Goal: Task Accomplishment & Management: Manage account settings

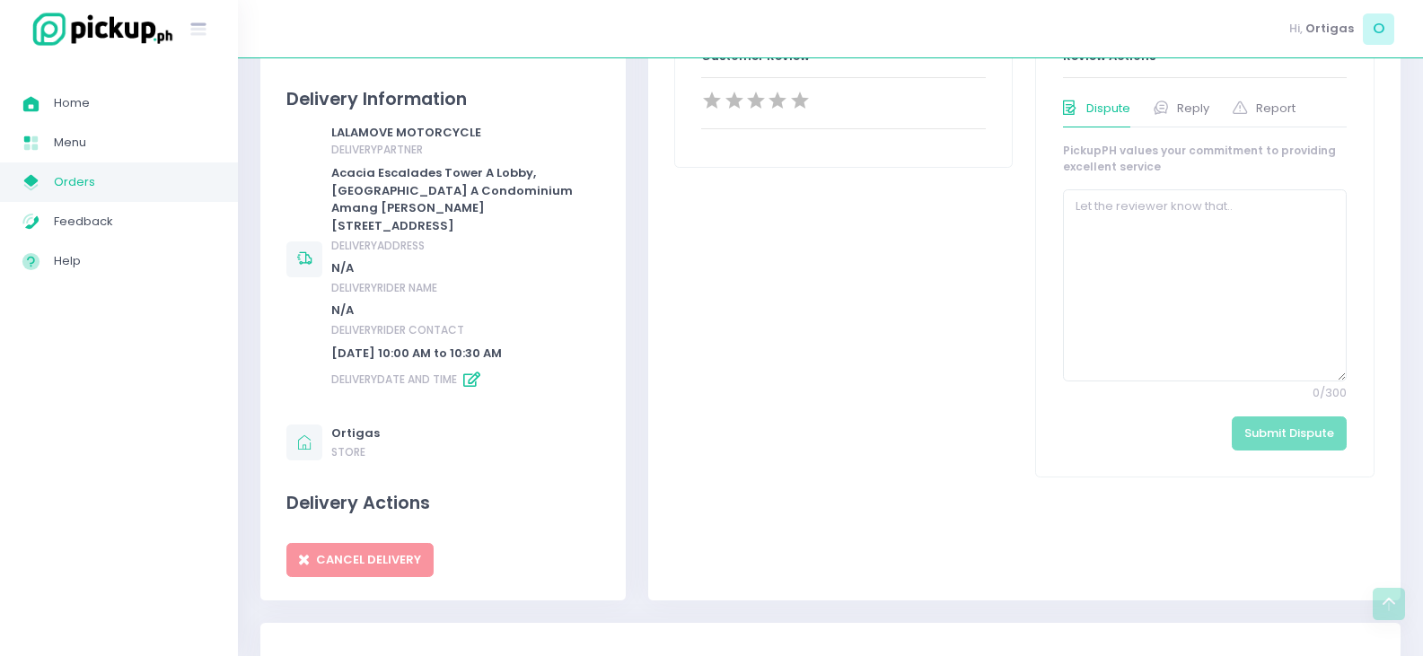
scroll to position [718, 0]
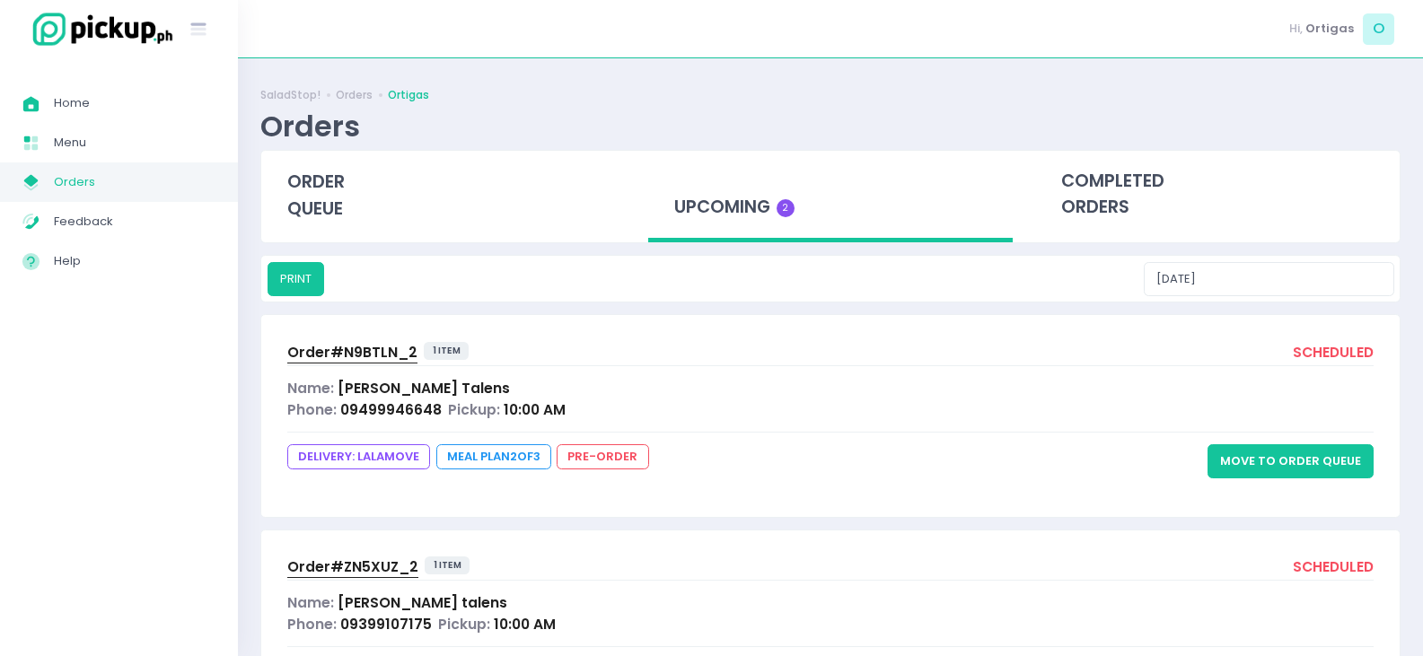
click at [1316, 473] on button "Move to Order Queue" at bounding box center [1290, 461] width 166 height 34
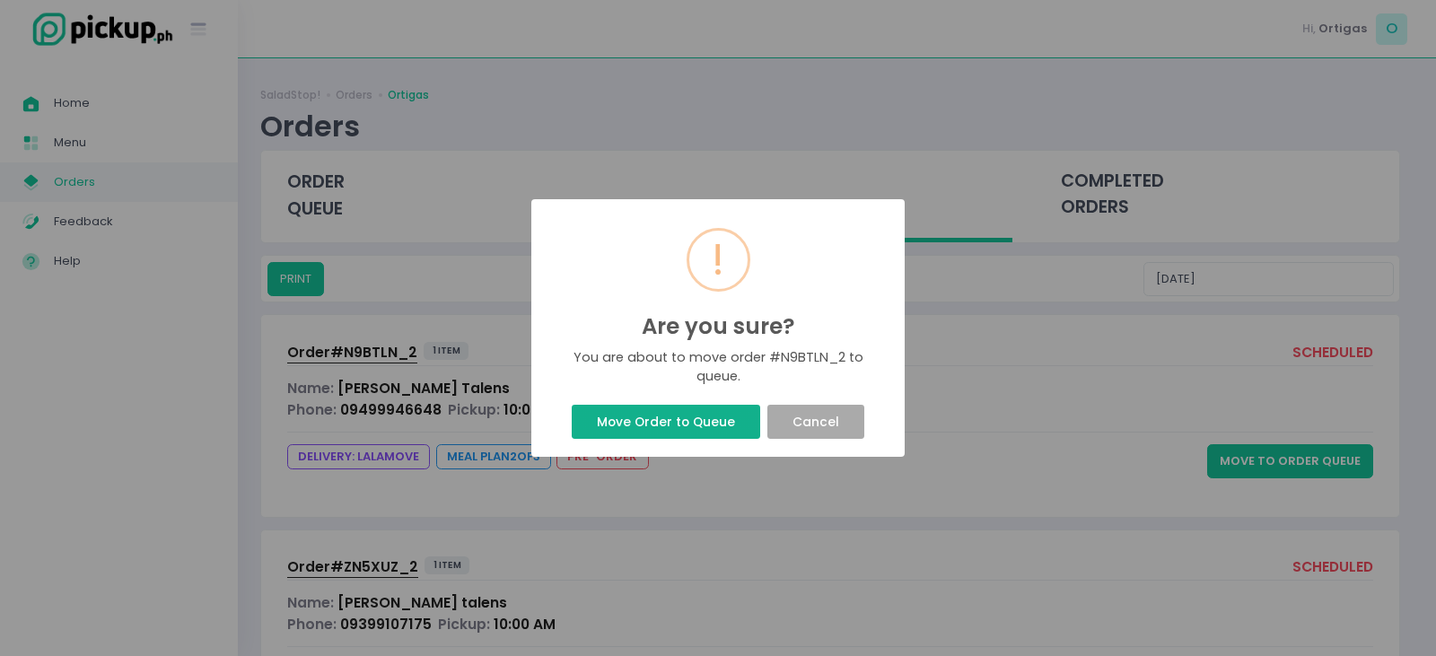
click at [686, 422] on button "Move Order to Queue" at bounding box center [666, 422] width 188 height 34
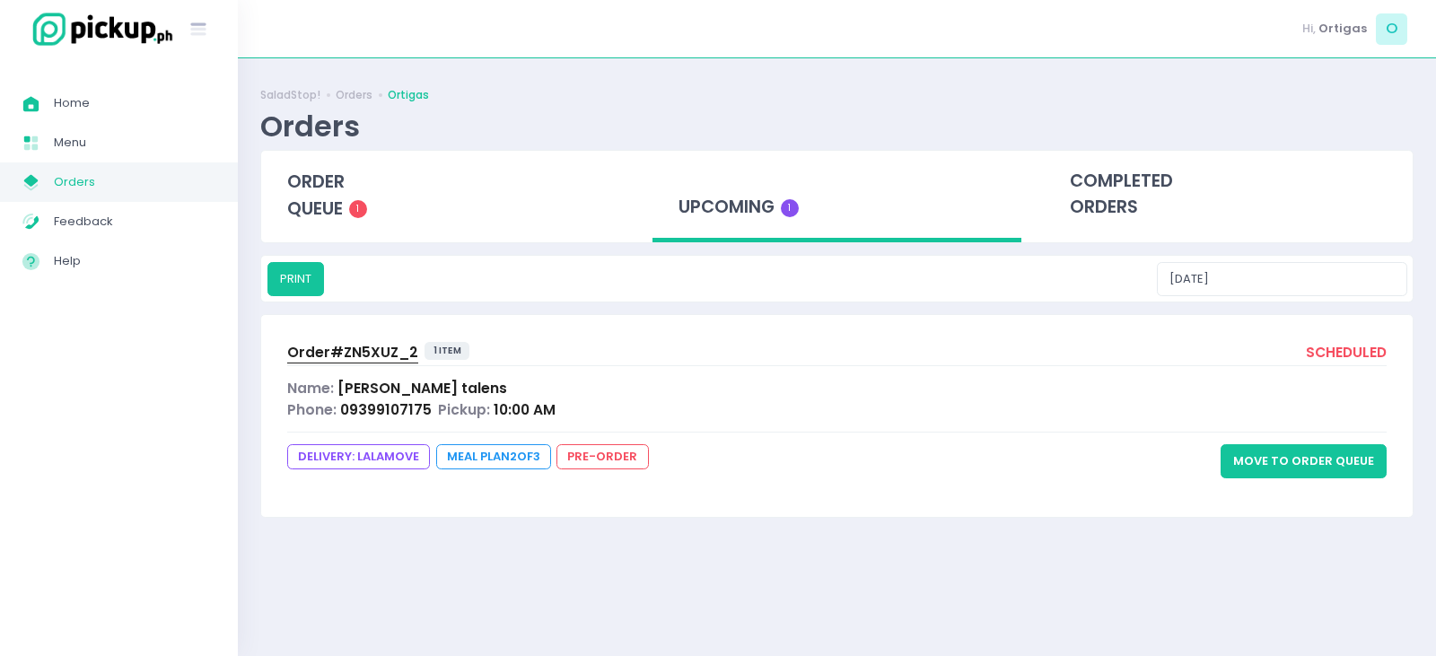
click at [1339, 463] on button "Move to Order Queue" at bounding box center [1304, 461] width 166 height 34
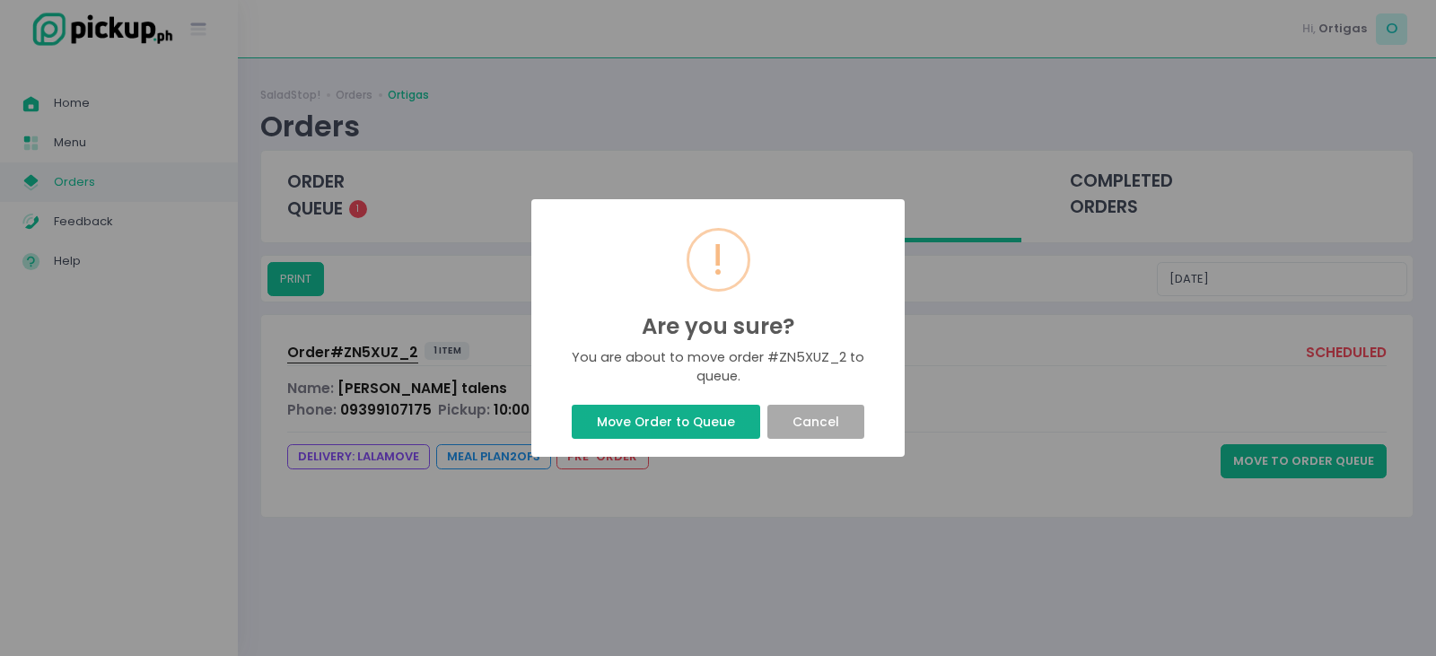
click at [673, 417] on button "Move Order to Queue" at bounding box center [666, 422] width 188 height 34
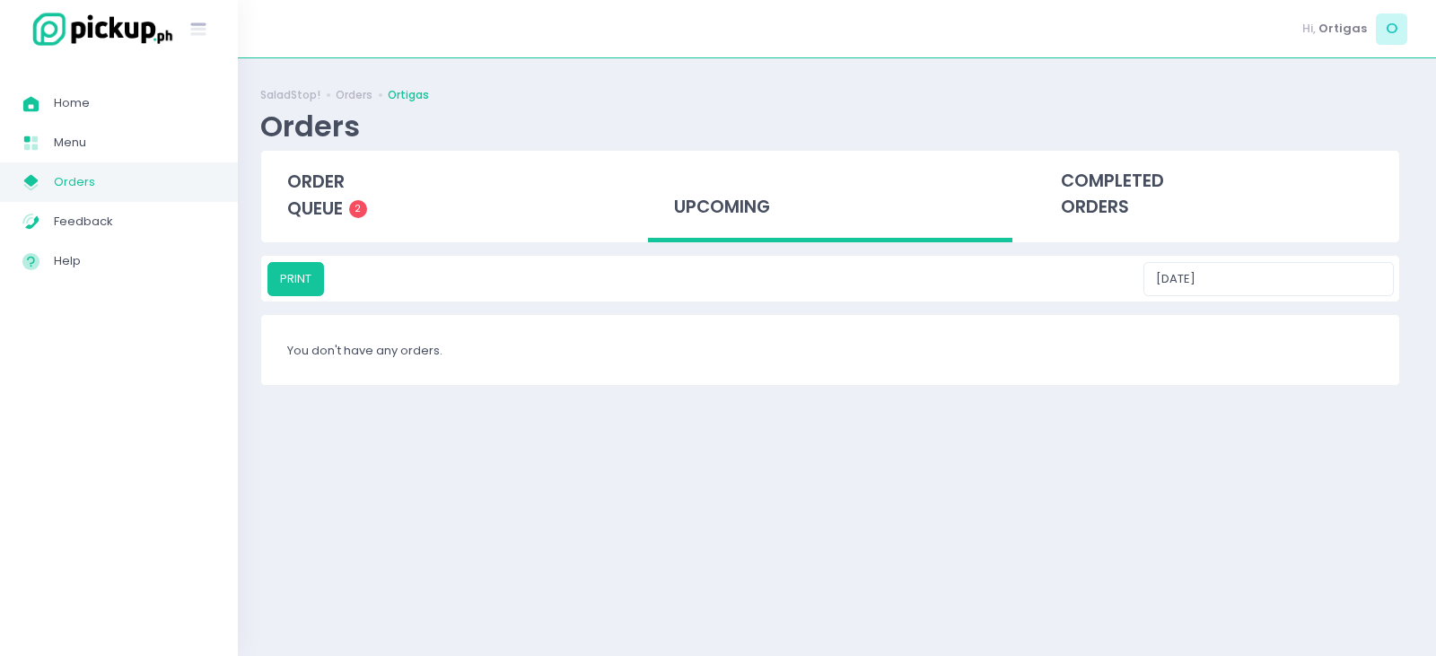
click at [706, 422] on div "Success! × Order successfully moved to queue Ok Cancel" at bounding box center [718, 328] width 1436 height 656
click at [321, 209] on span "order queue" at bounding box center [315, 195] width 57 height 51
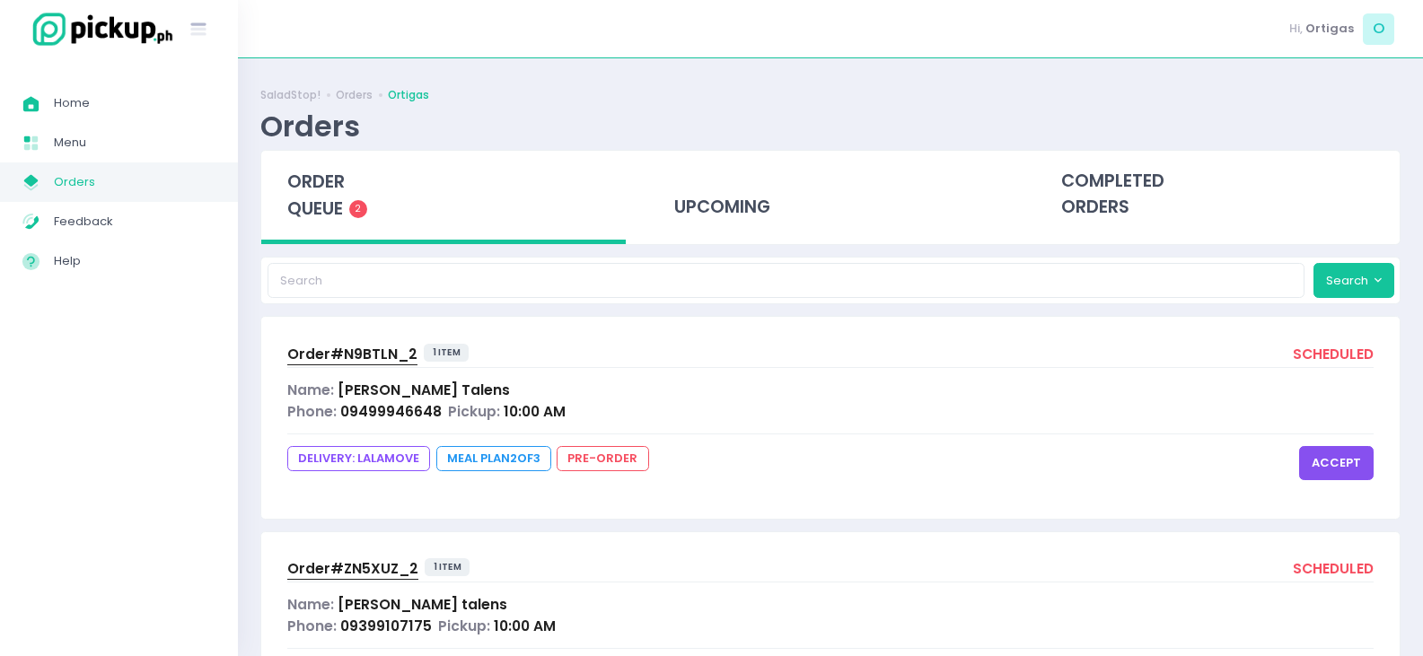
click at [1363, 451] on button "accept" at bounding box center [1336, 463] width 75 height 34
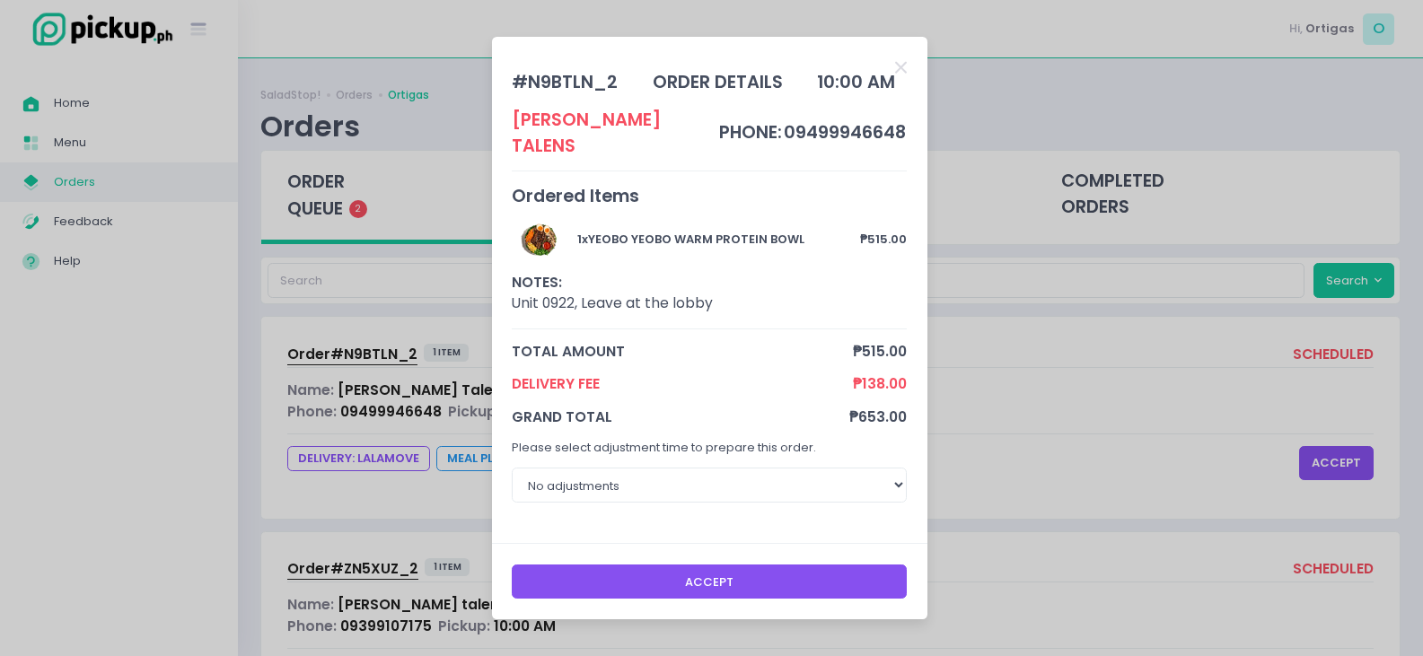
click at [696, 569] on button "Accept" at bounding box center [709, 582] width 395 height 34
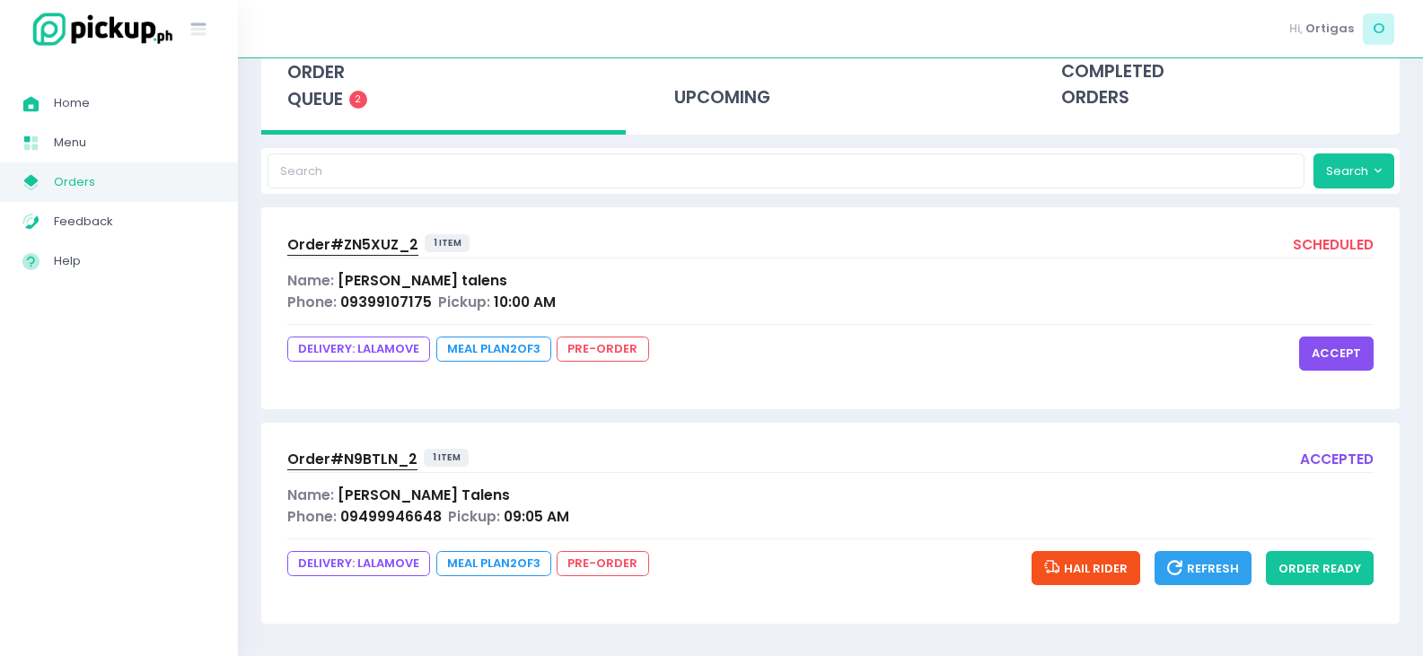
scroll to position [112, 0]
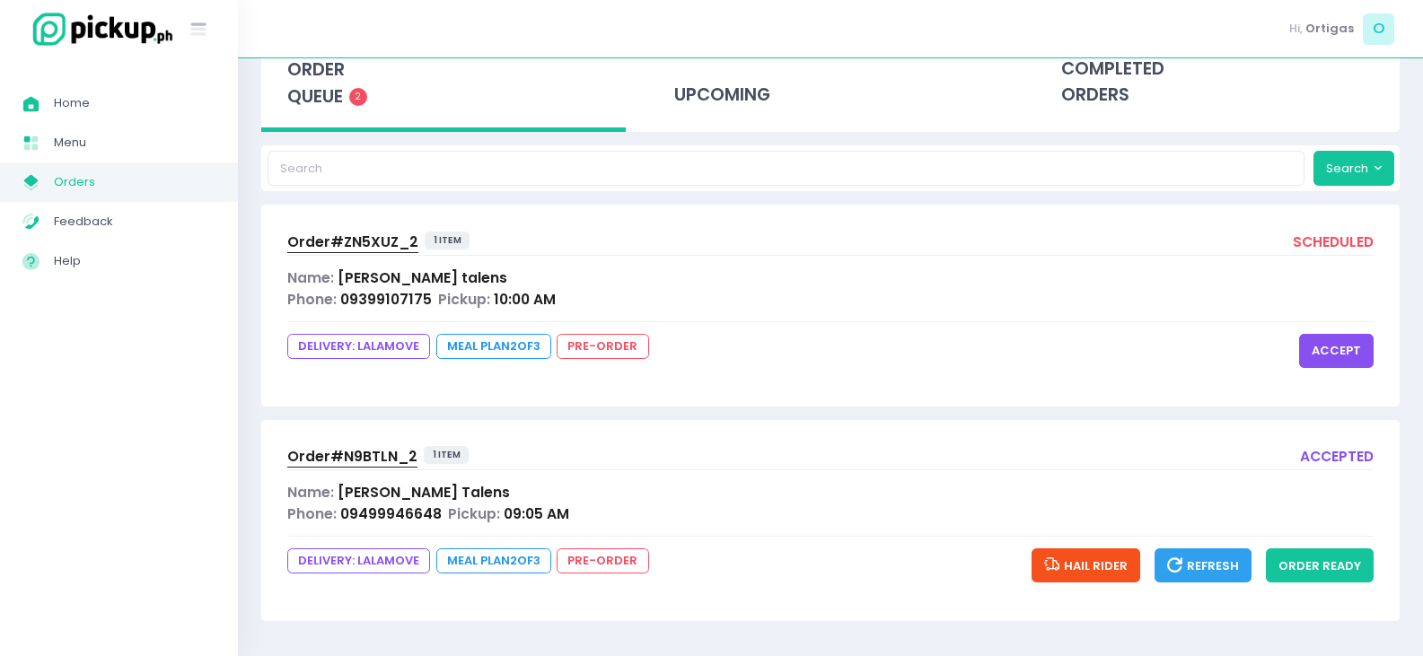
click at [1341, 365] on button "accept" at bounding box center [1336, 351] width 75 height 34
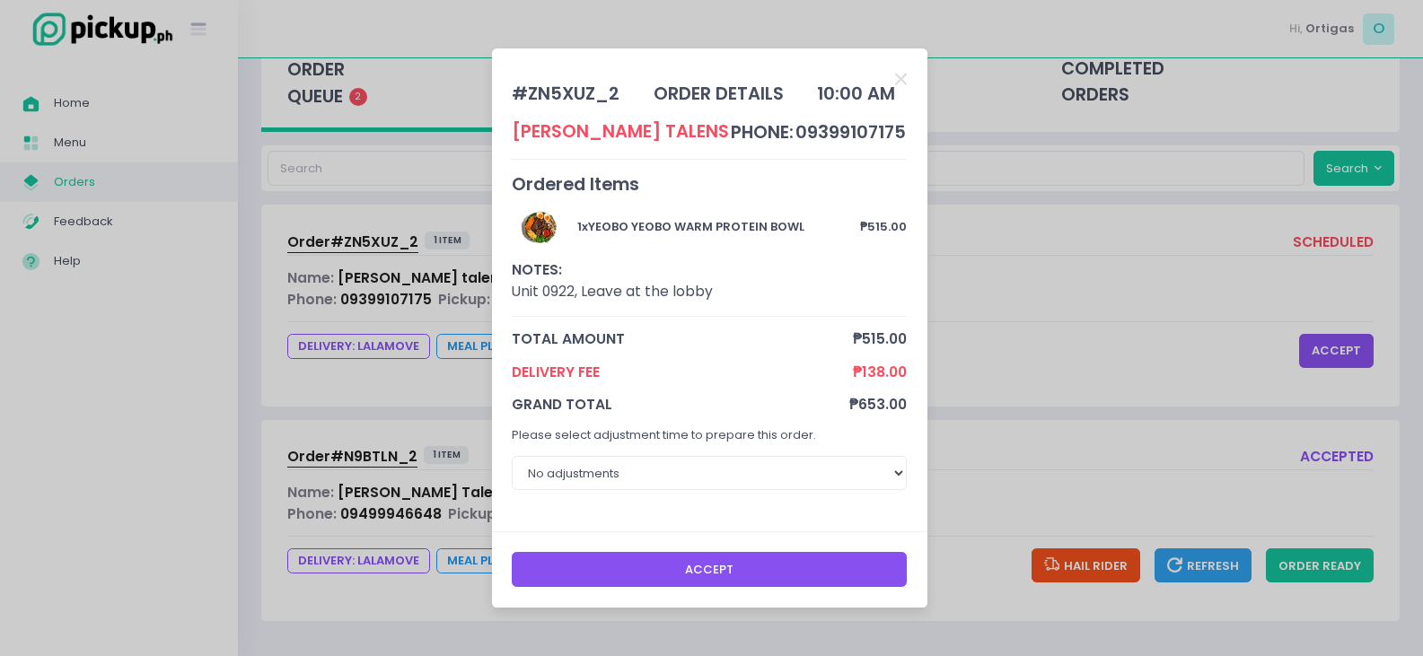
click at [666, 566] on button "Accept" at bounding box center [709, 569] width 395 height 34
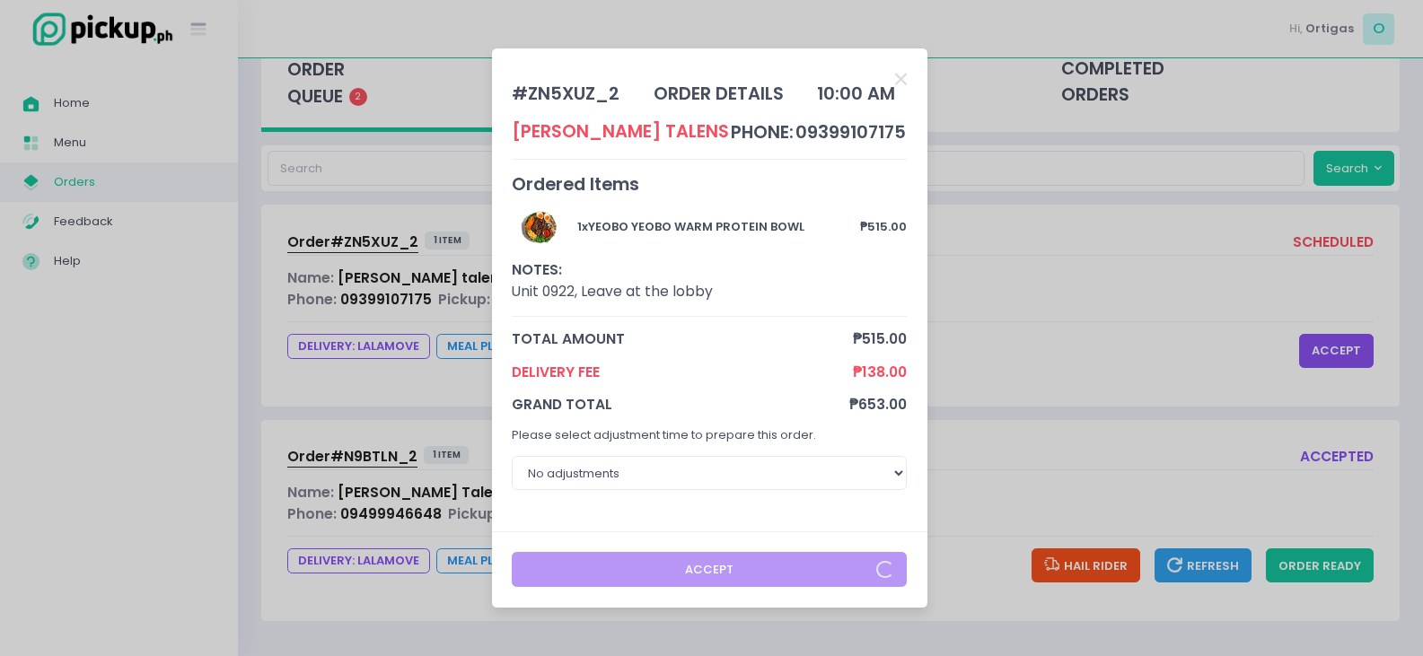
scroll to position [54, 0]
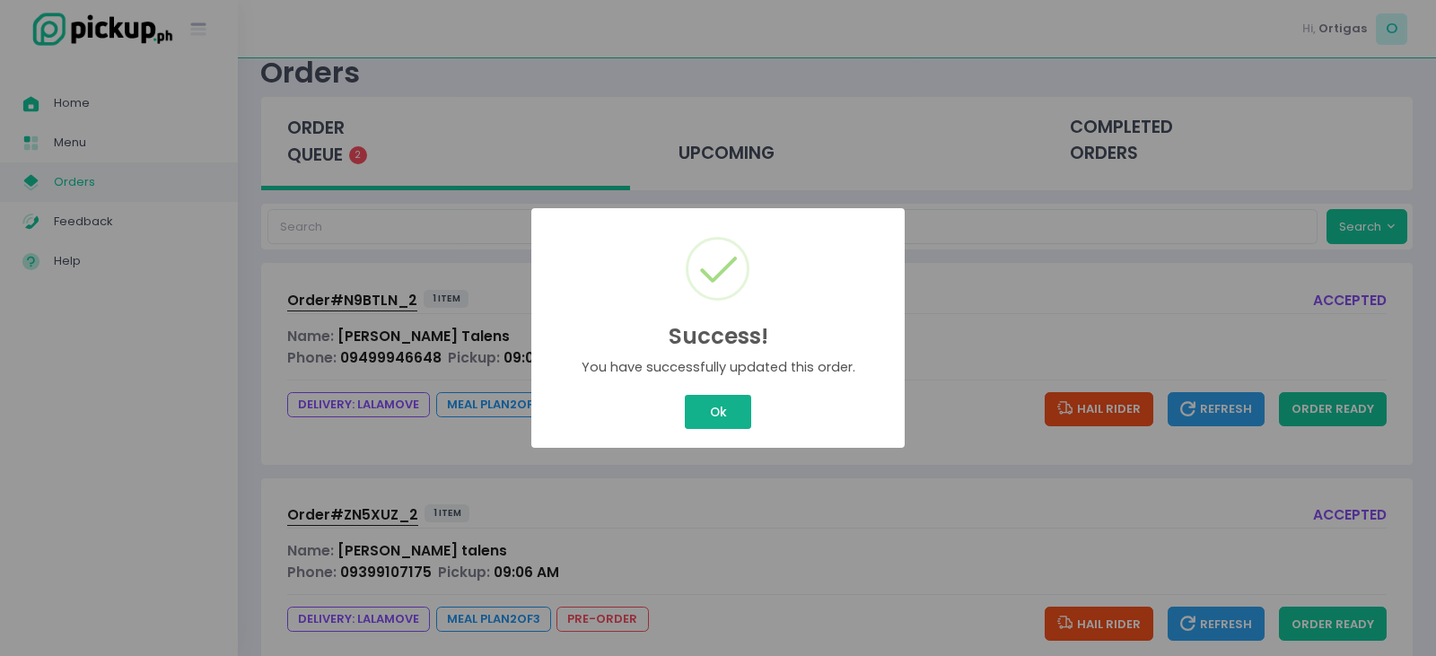
click at [735, 404] on div "Success! × You have successfully updated this order. Ok Cancel" at bounding box center [718, 328] width 1436 height 656
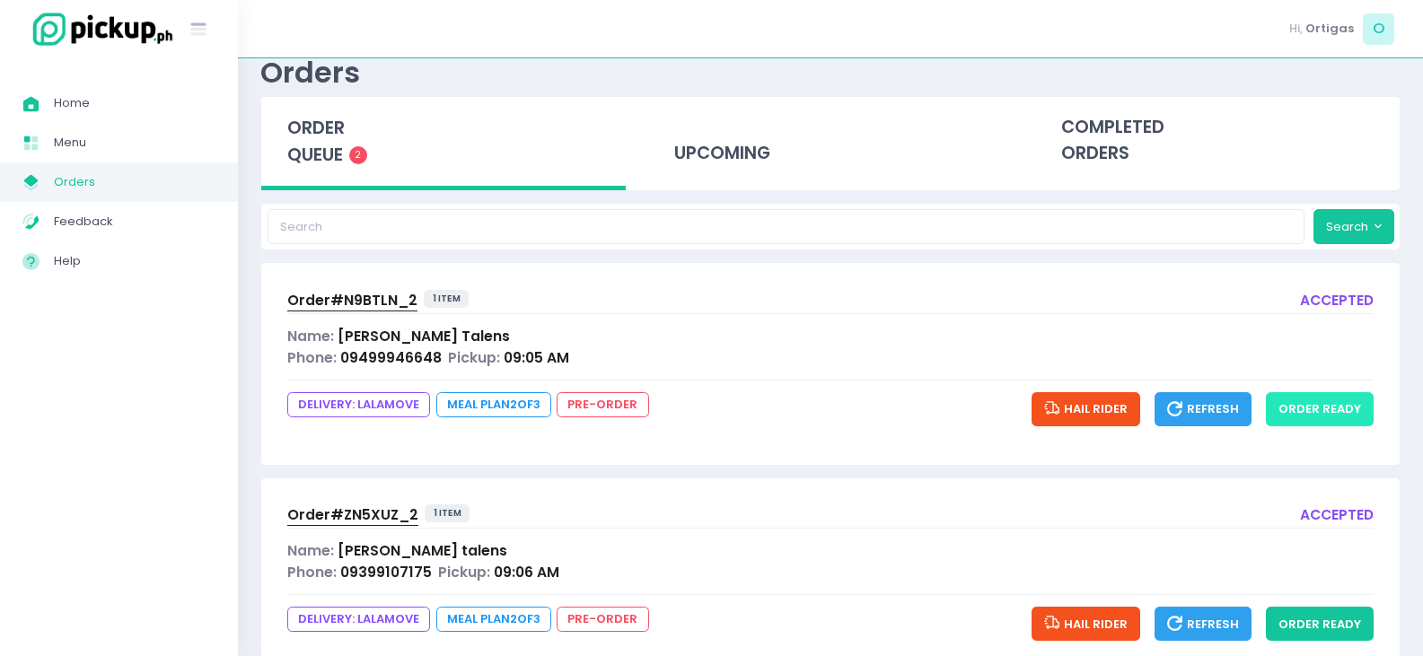
click at [1338, 400] on button "order ready" at bounding box center [1320, 409] width 108 height 34
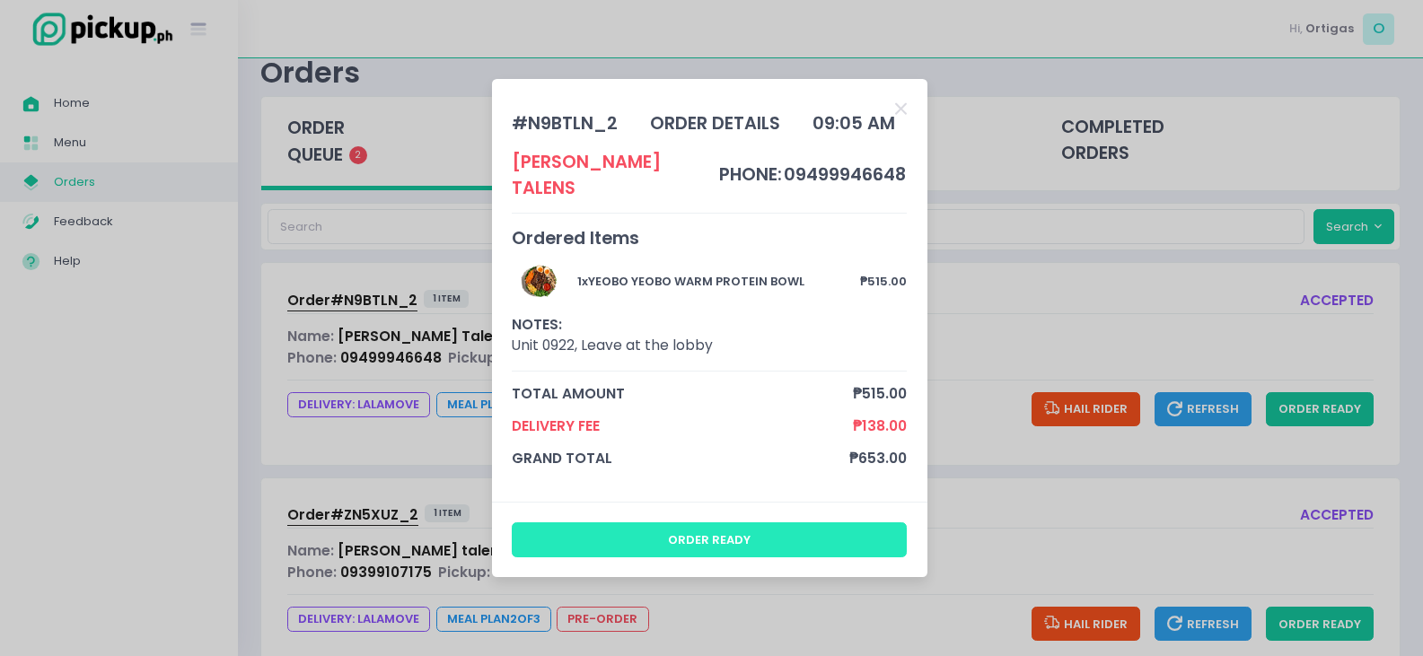
click at [808, 526] on button "order ready" at bounding box center [709, 539] width 395 height 34
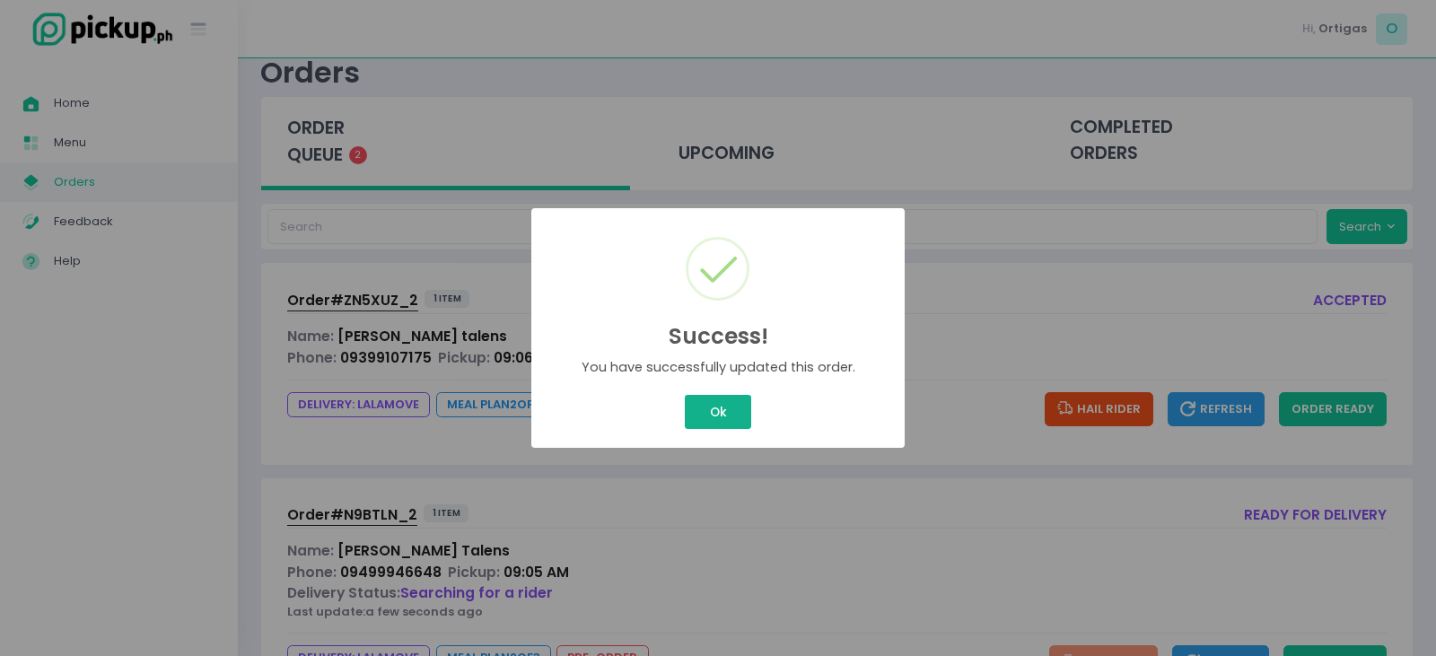
click at [740, 417] on button "Ok" at bounding box center [718, 412] width 66 height 34
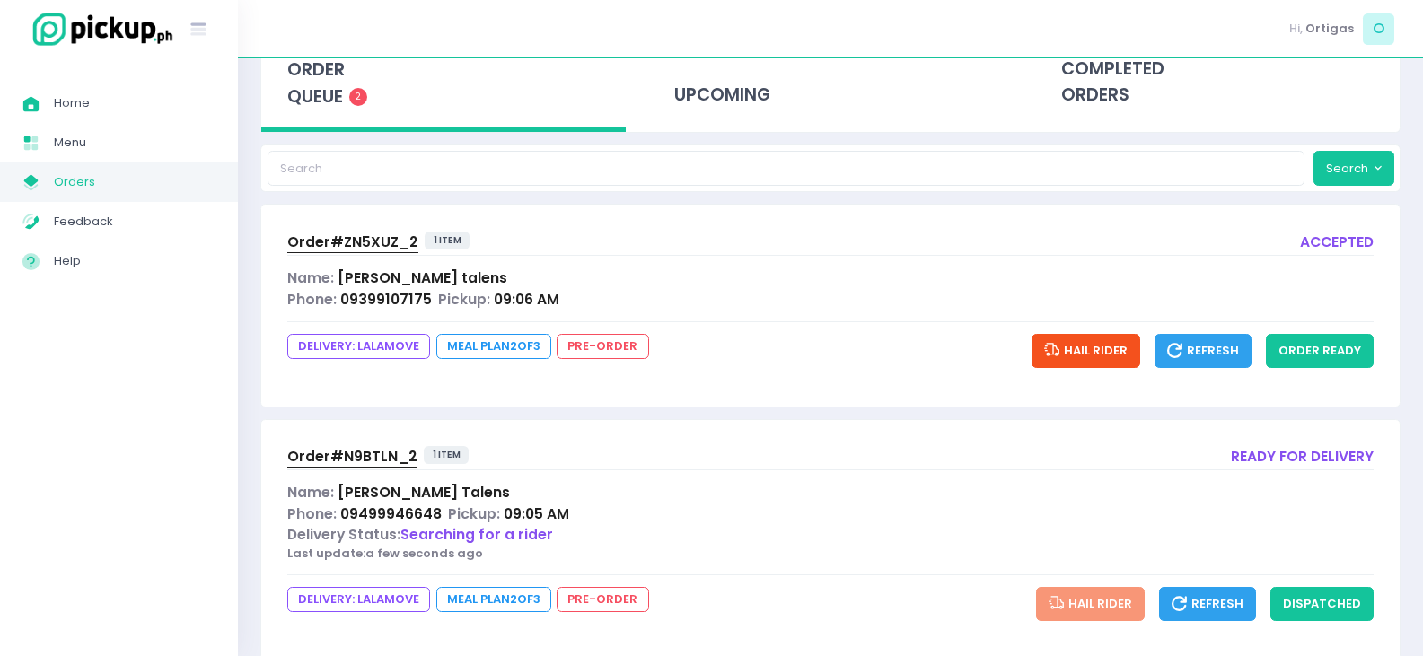
scroll to position [144, 0]
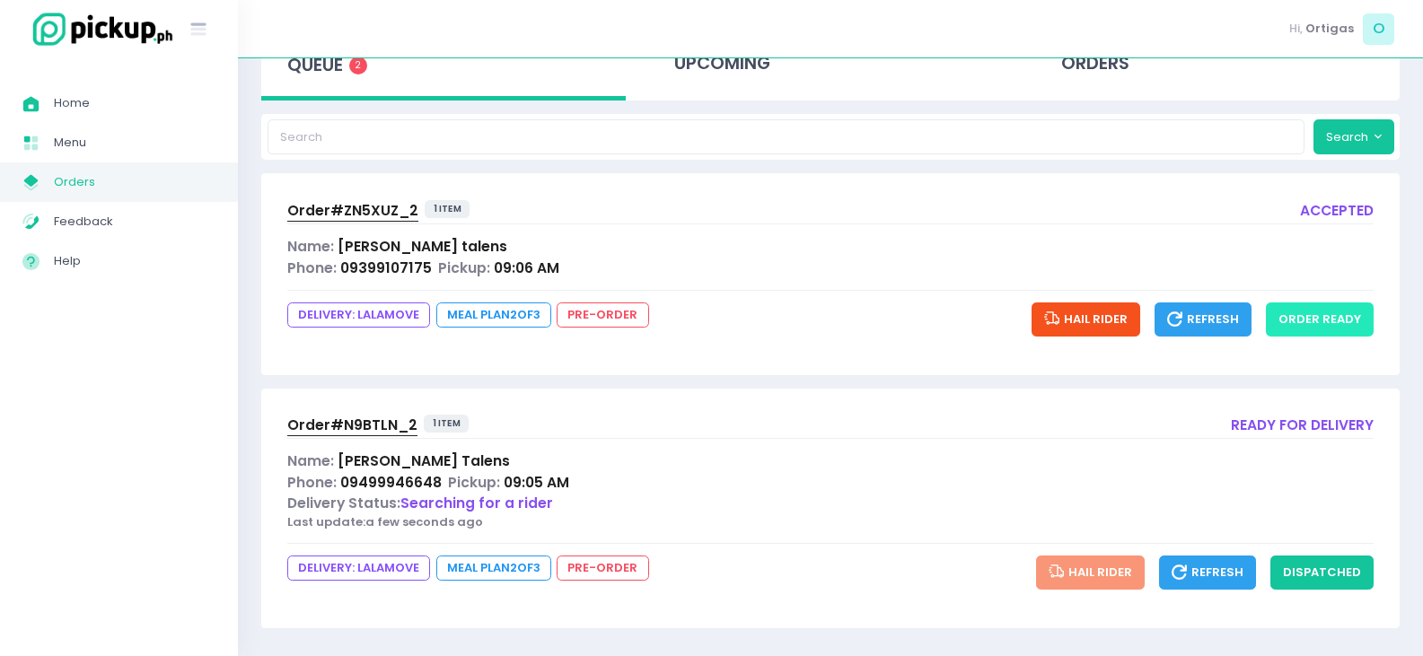
click at [1341, 323] on button "order ready" at bounding box center [1320, 320] width 108 height 34
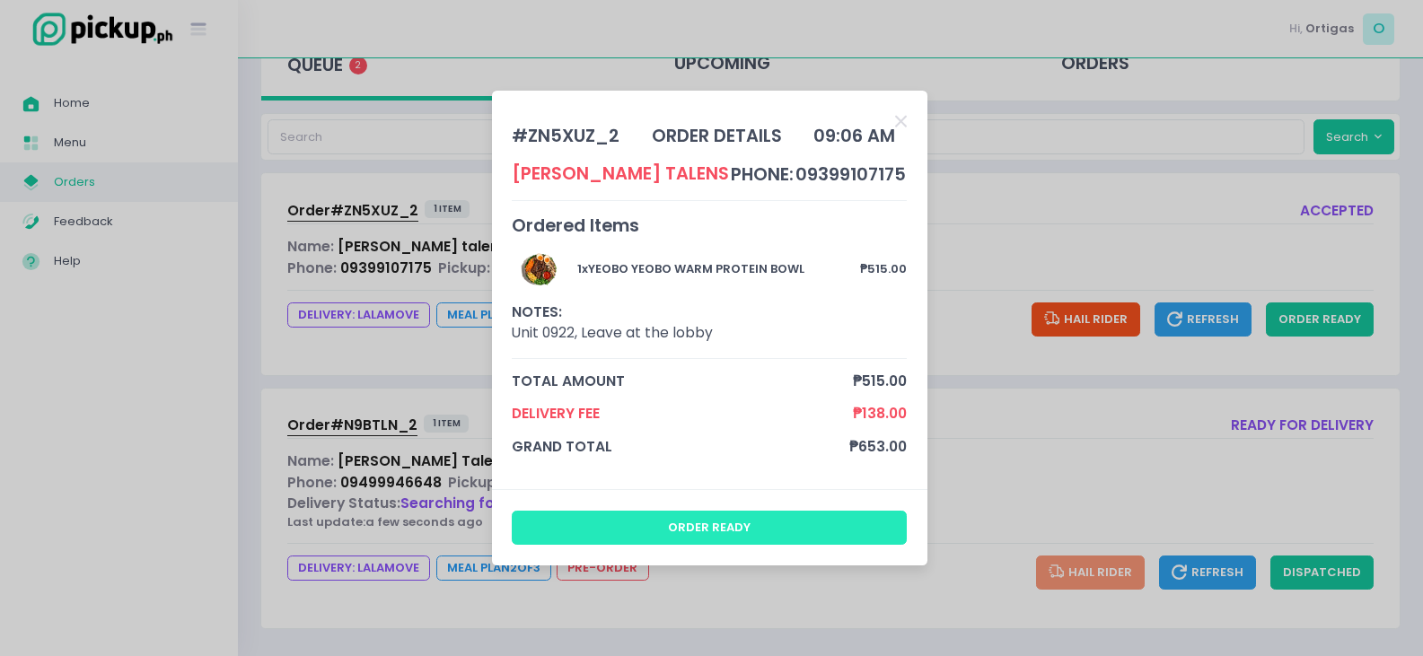
click at [789, 515] on button "order ready" at bounding box center [709, 528] width 395 height 34
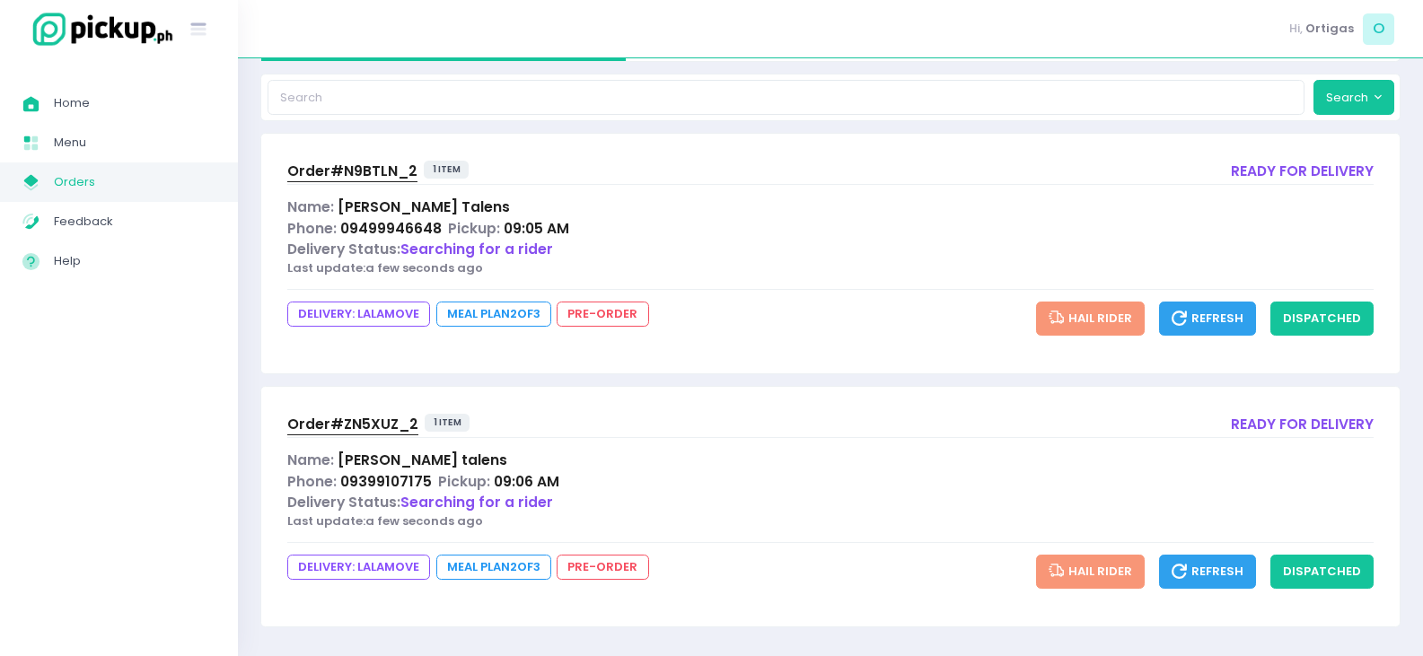
scroll to position [189, 0]
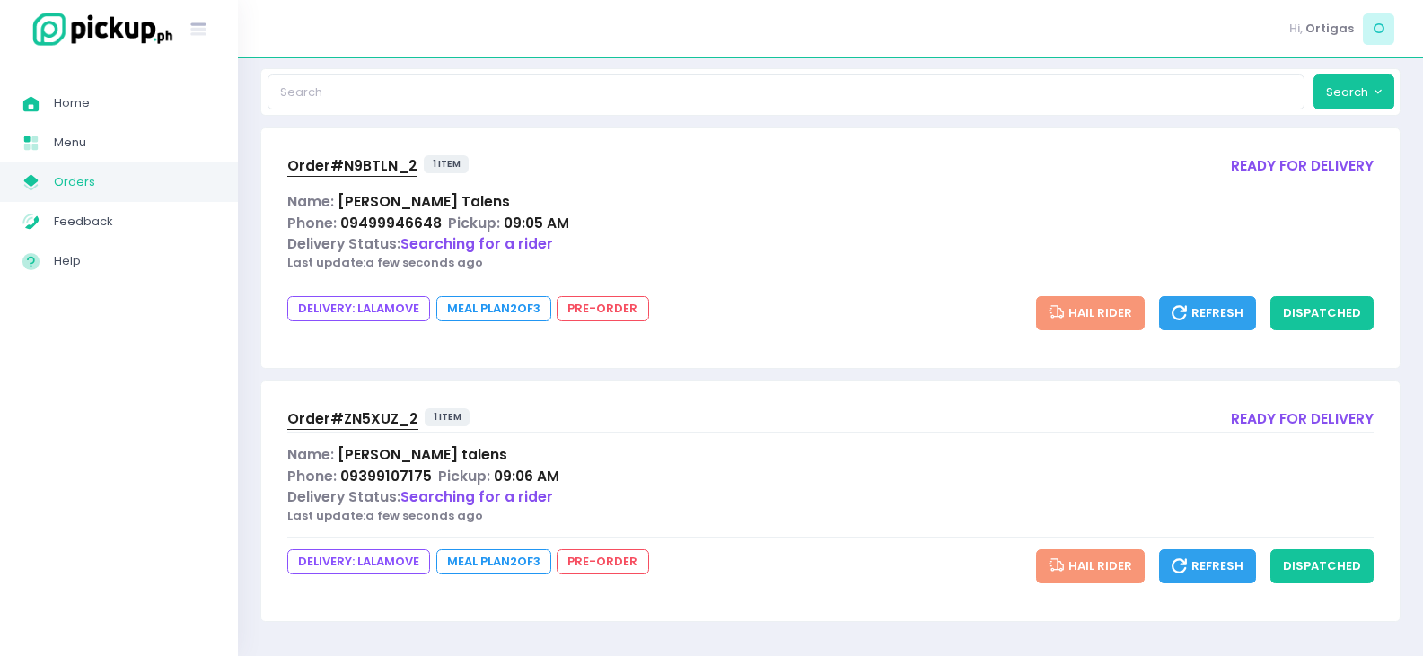
click at [380, 165] on span "Order# N9BTLN_2" at bounding box center [352, 165] width 130 height 19
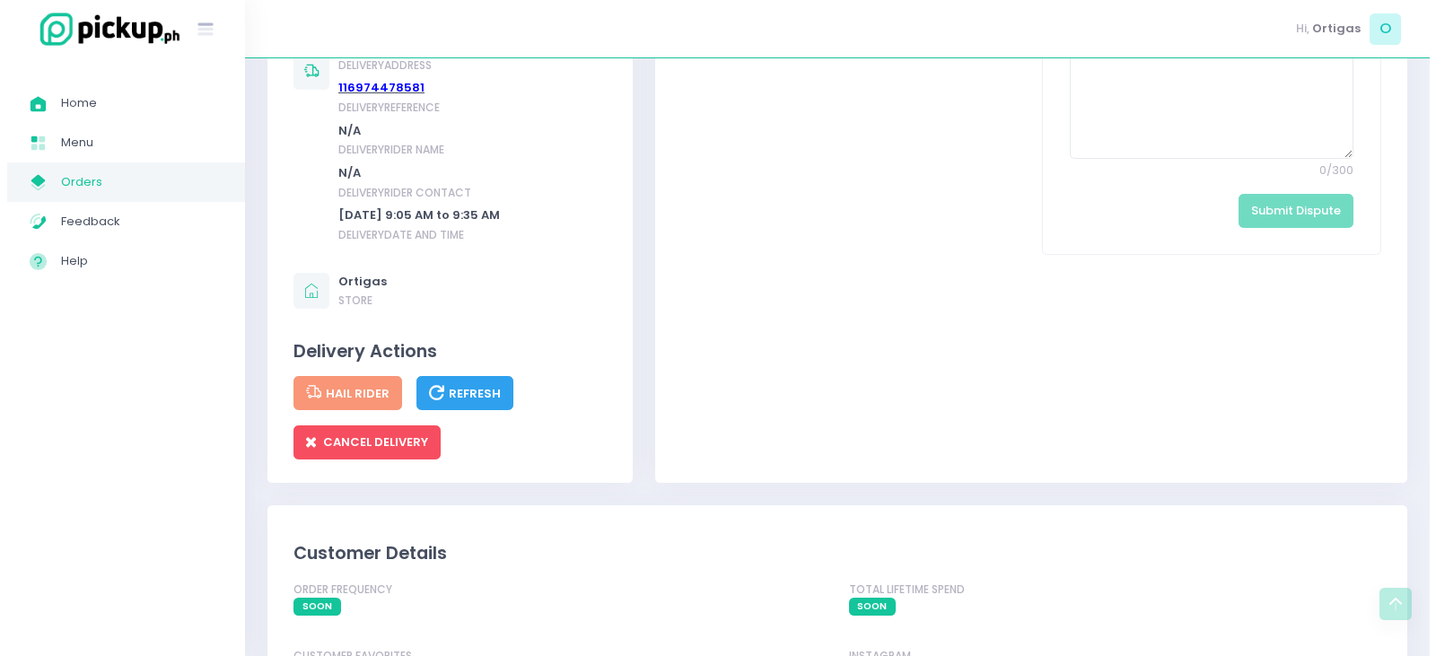
scroll to position [988, 0]
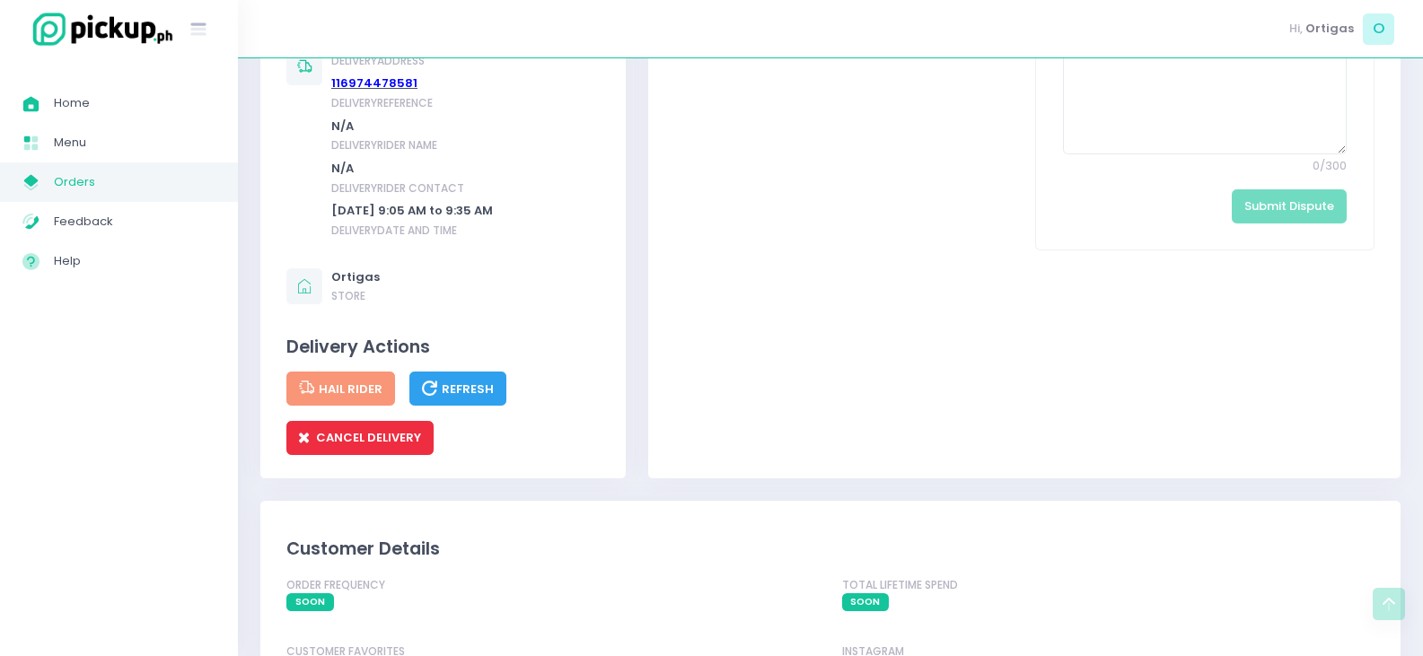
click at [376, 451] on button "CANCEL DELIVERY" at bounding box center [359, 438] width 147 height 34
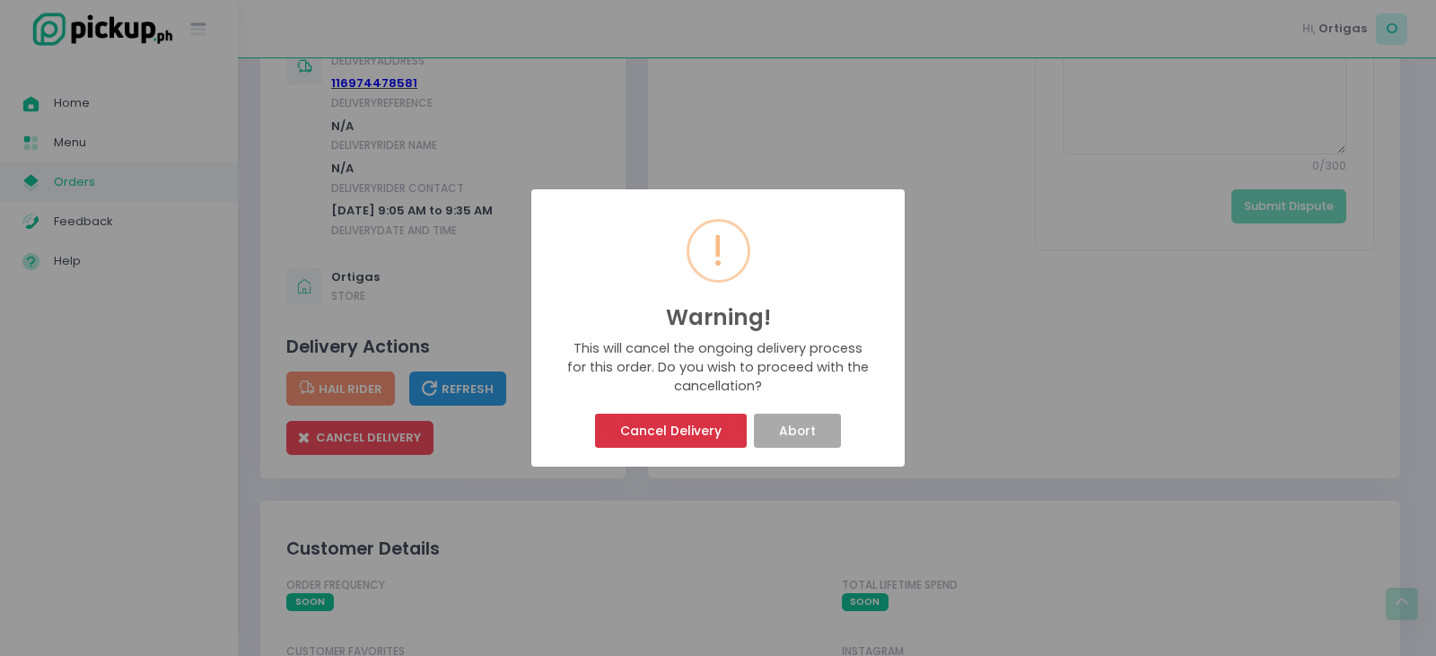
click at [688, 435] on button "Cancel Delivery" at bounding box center [670, 431] width 151 height 34
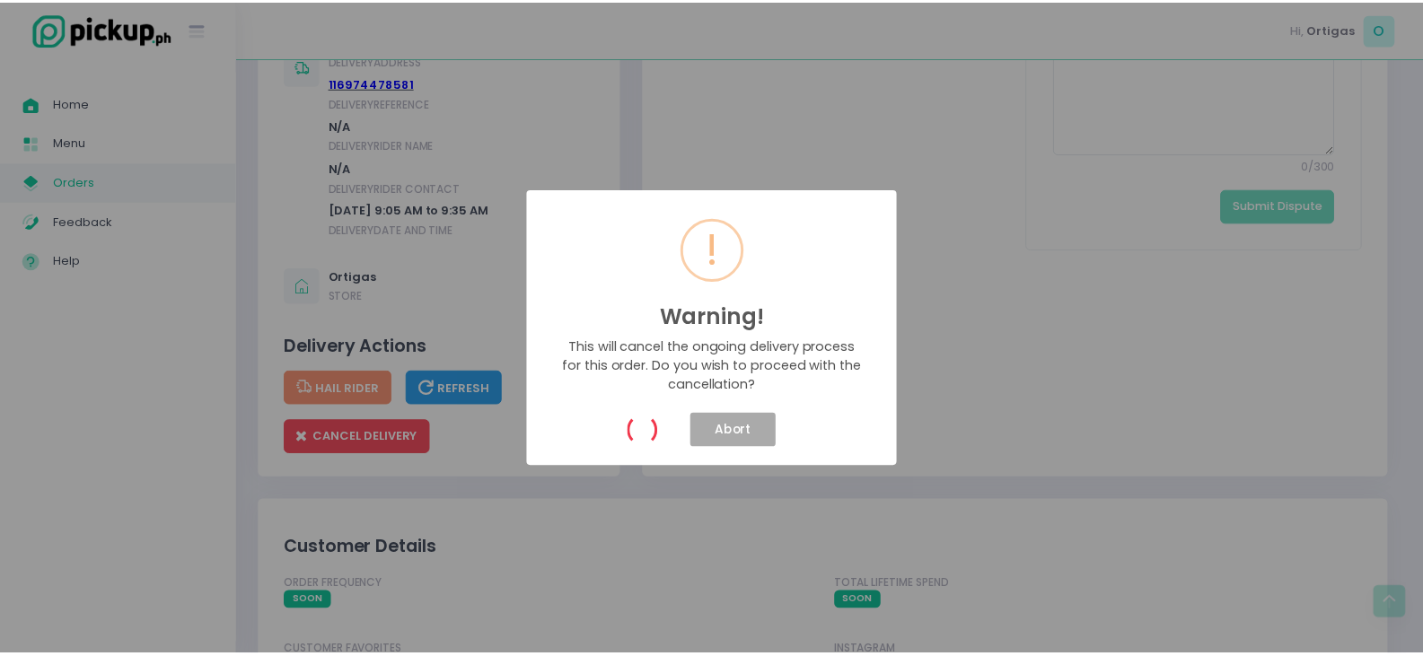
scroll to position [0, 0]
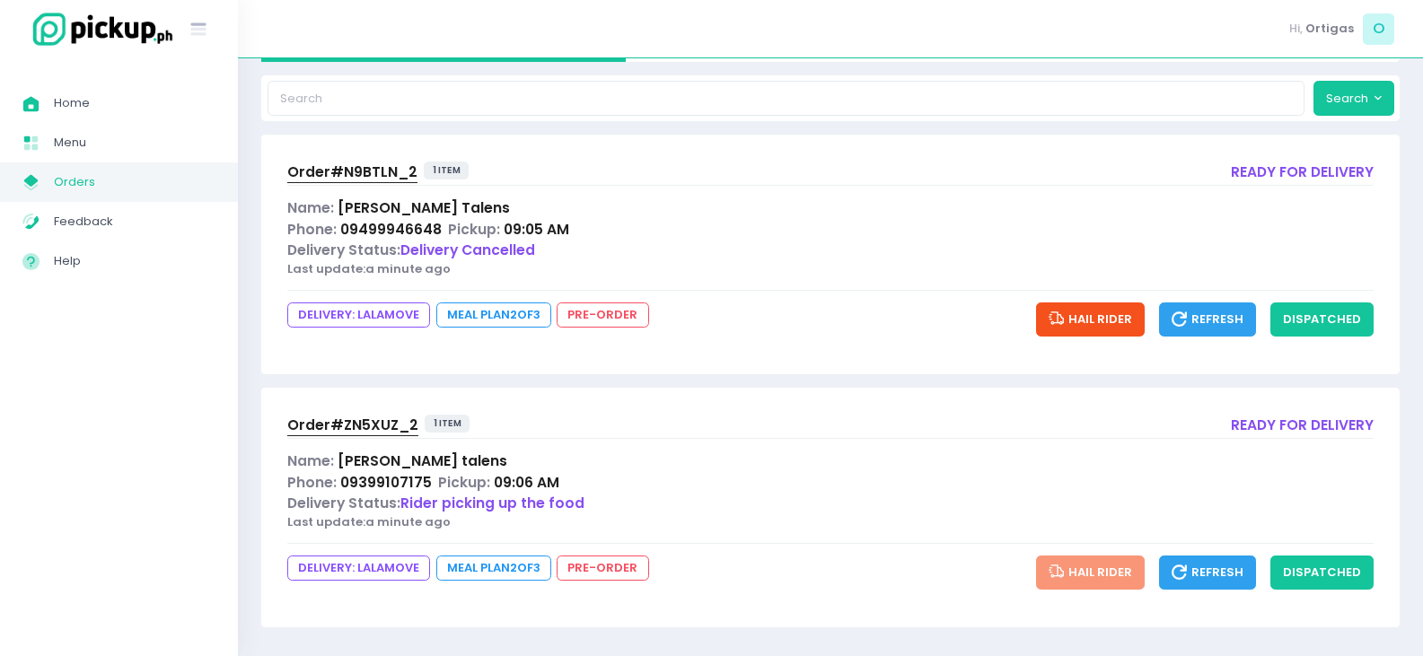
scroll to position [189, 0]
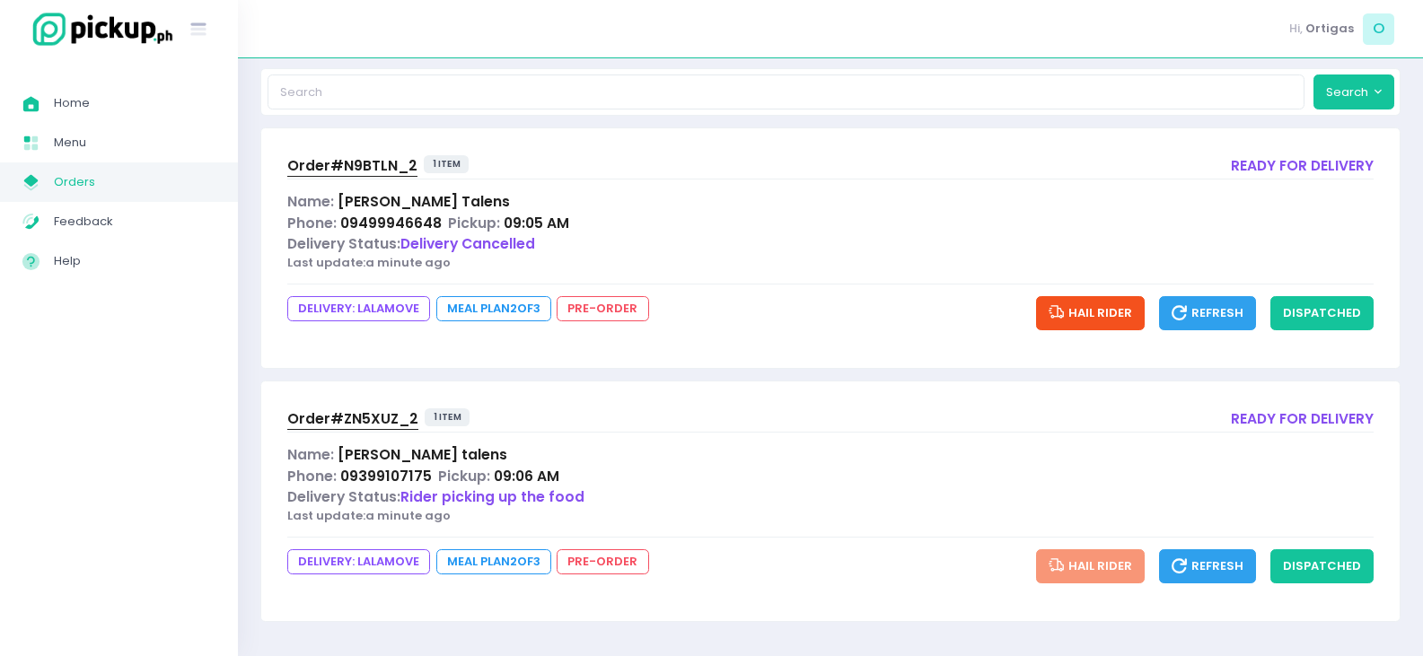
click at [372, 409] on span "Order# ZN5XUZ_2" at bounding box center [352, 418] width 131 height 19
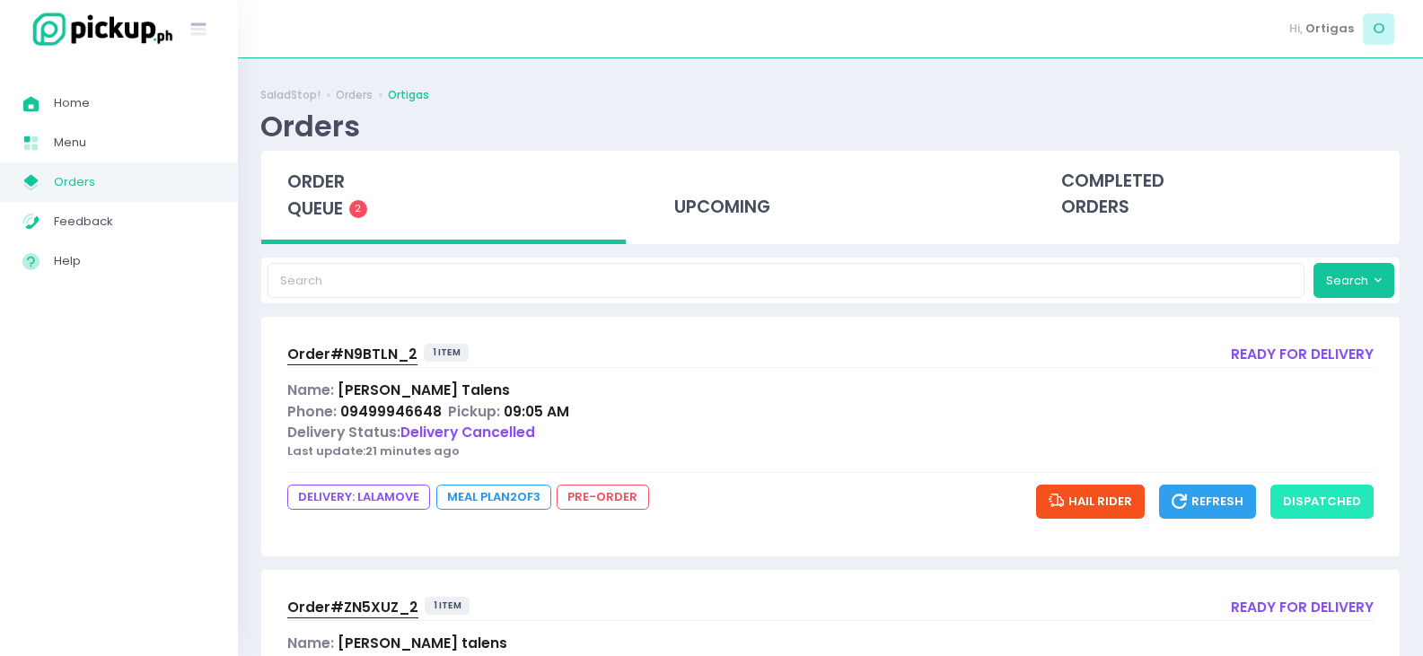
click at [1332, 518] on button "dispatched" at bounding box center [1321, 502] width 103 height 34
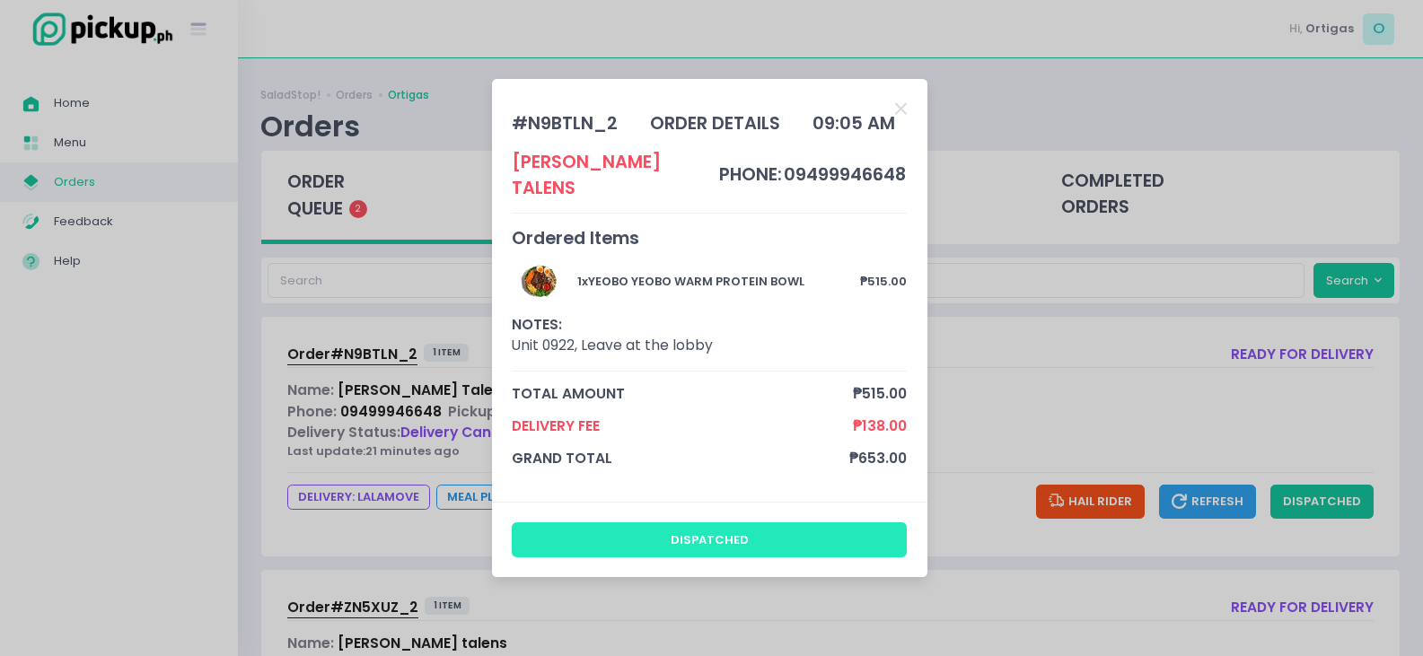
click at [696, 522] on button "dispatched" at bounding box center [709, 539] width 395 height 34
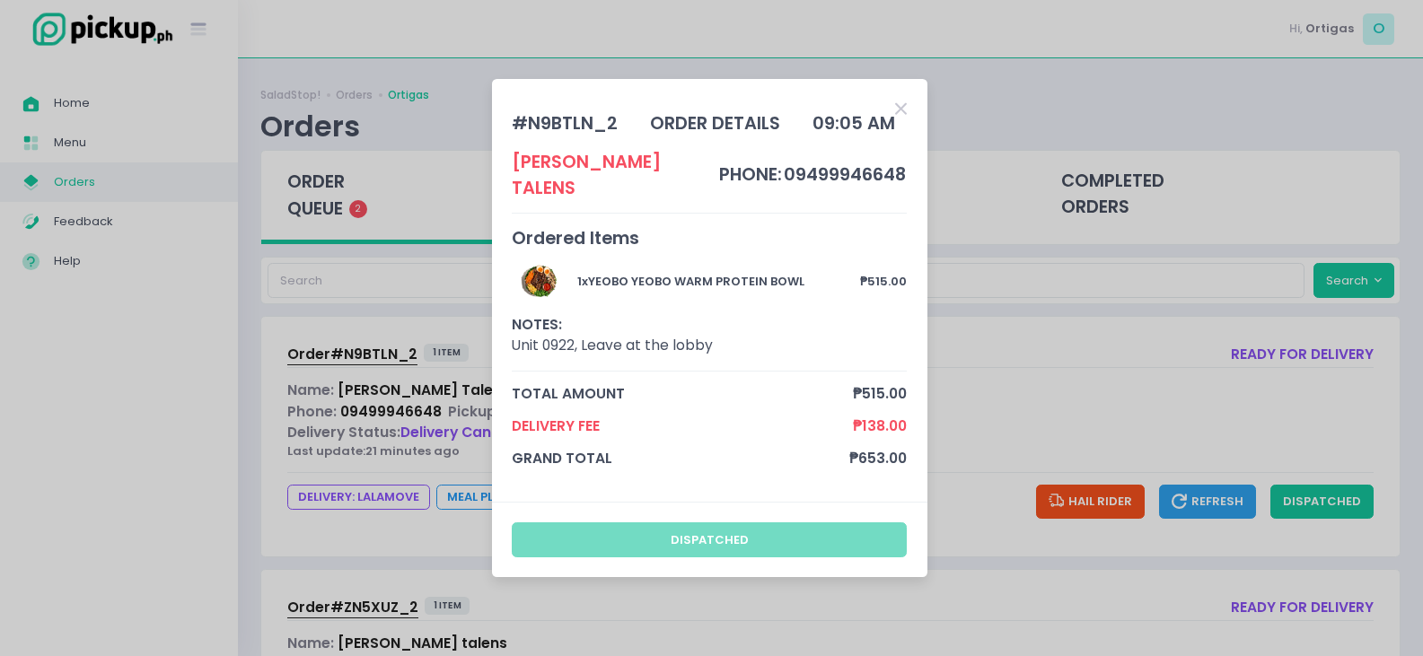
click at [899, 118] on icon "Close" at bounding box center [901, 109] width 12 height 17
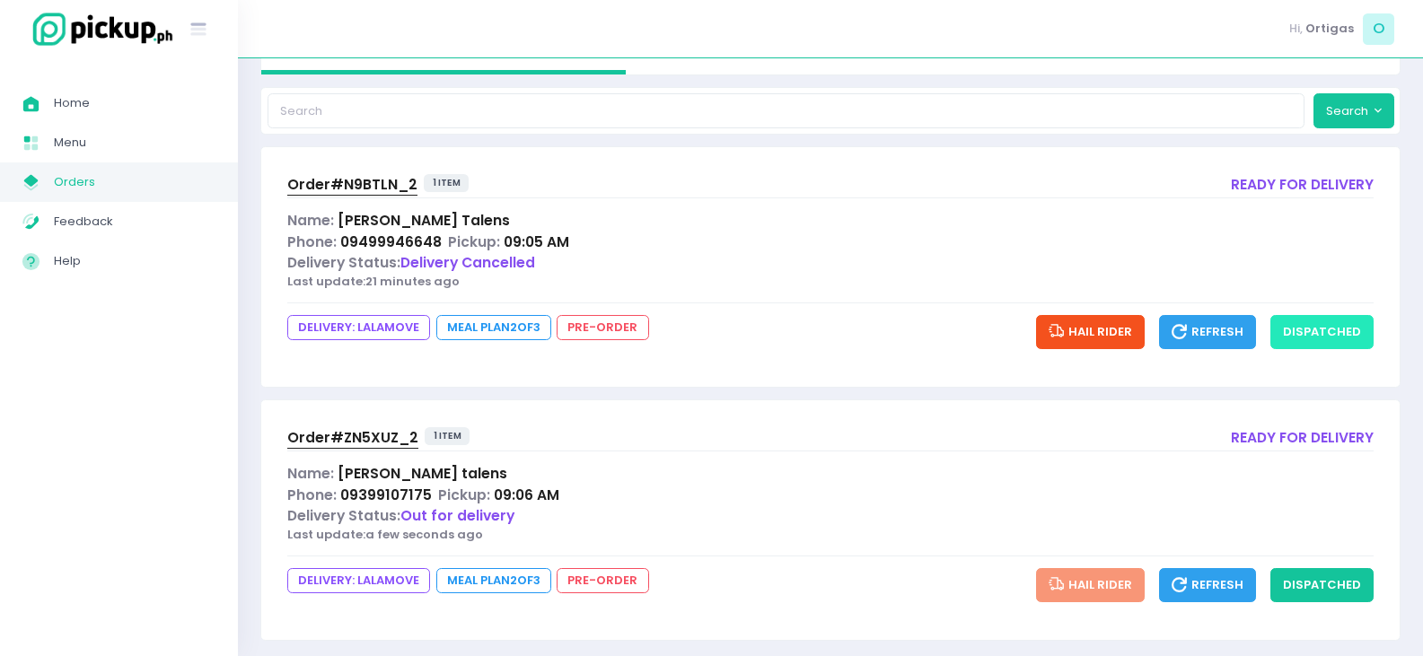
scroll to position [189, 0]
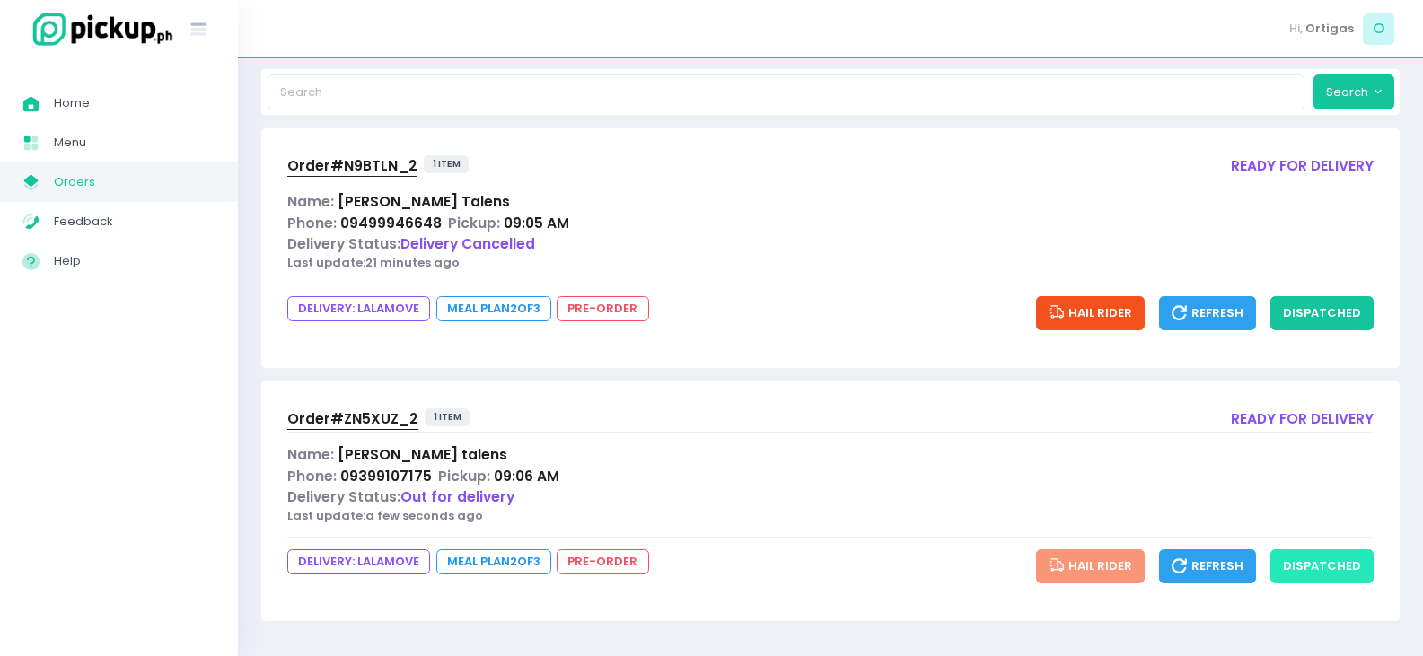
click at [1325, 573] on button "dispatched" at bounding box center [1321, 566] width 103 height 34
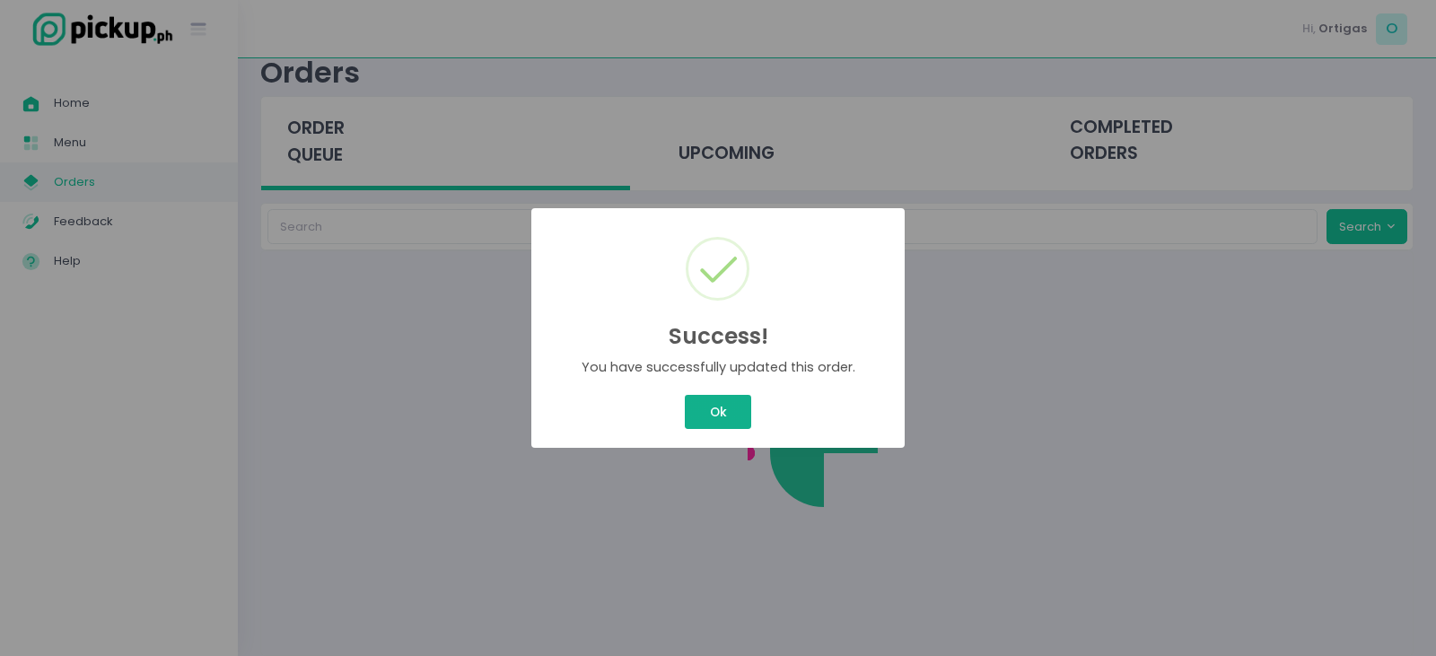
scroll to position [0, 0]
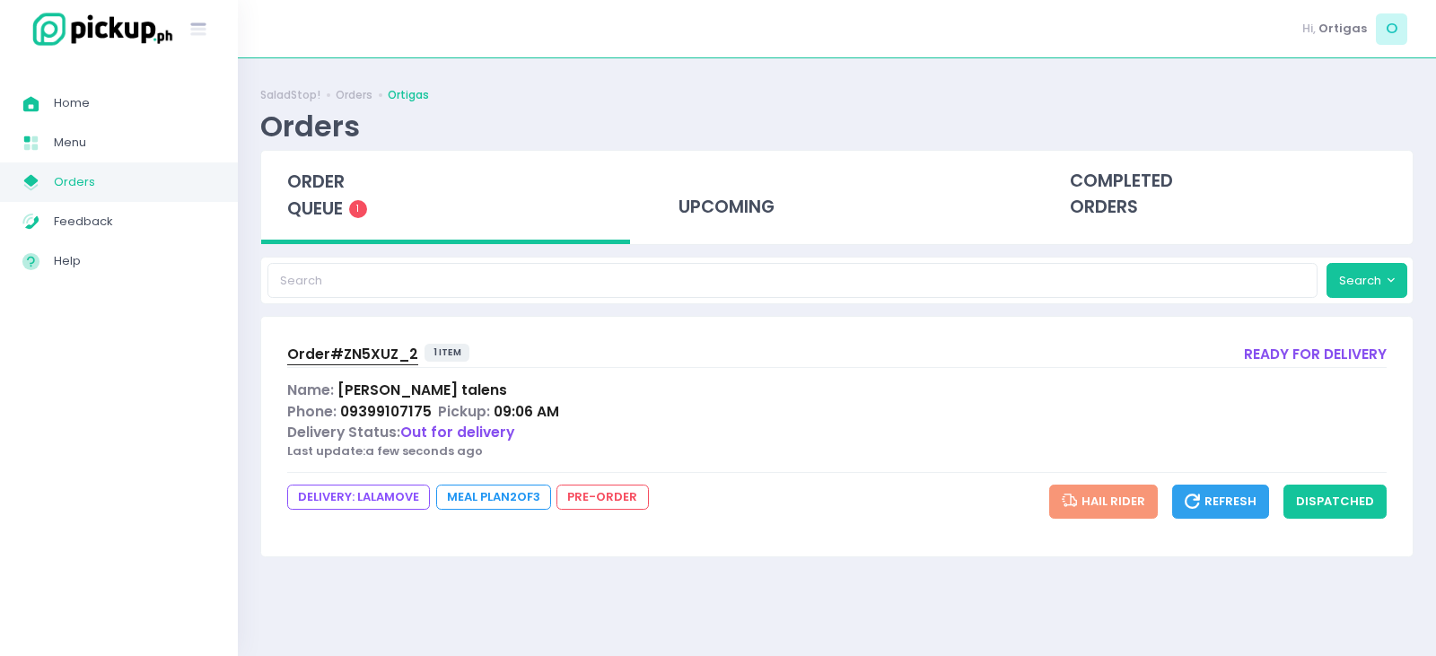
click at [729, 398] on div "Success! × You have successfully updated this order. Ok Cancel" at bounding box center [718, 328] width 1436 height 656
click at [1364, 493] on button "dispatched" at bounding box center [1335, 502] width 103 height 34
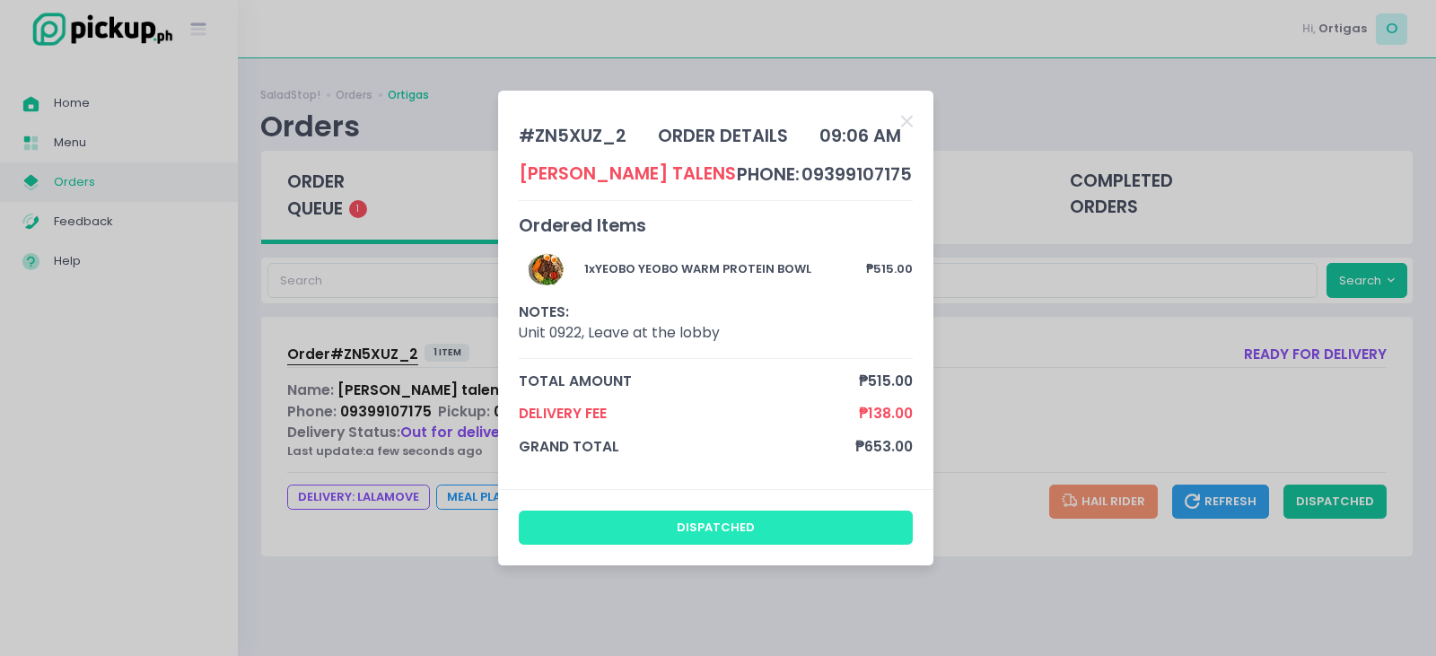
click at [777, 521] on button "dispatched" at bounding box center [716, 528] width 395 height 34
